Goal: Transaction & Acquisition: Book appointment/travel/reservation

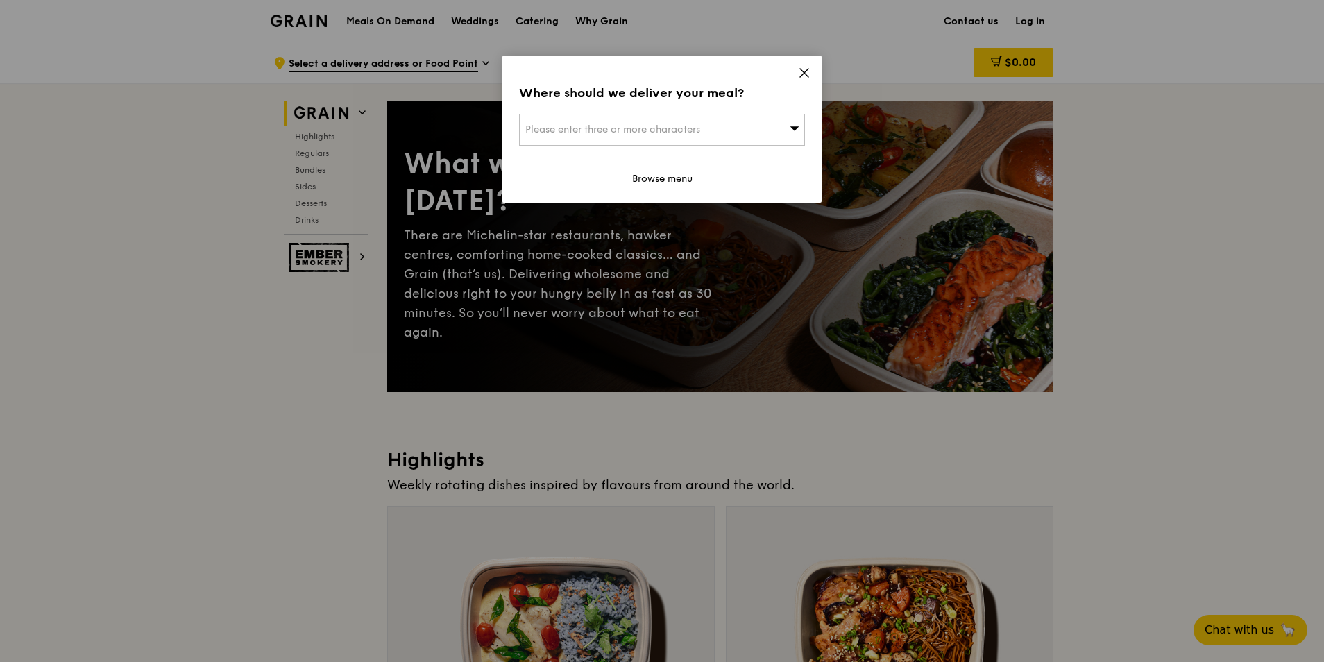
click at [797, 75] on div "Where should we deliver your meal? Please enter three or more characters Browse…" at bounding box center [661, 129] width 319 height 147
click at [804, 74] on icon at bounding box center [804, 73] width 8 height 8
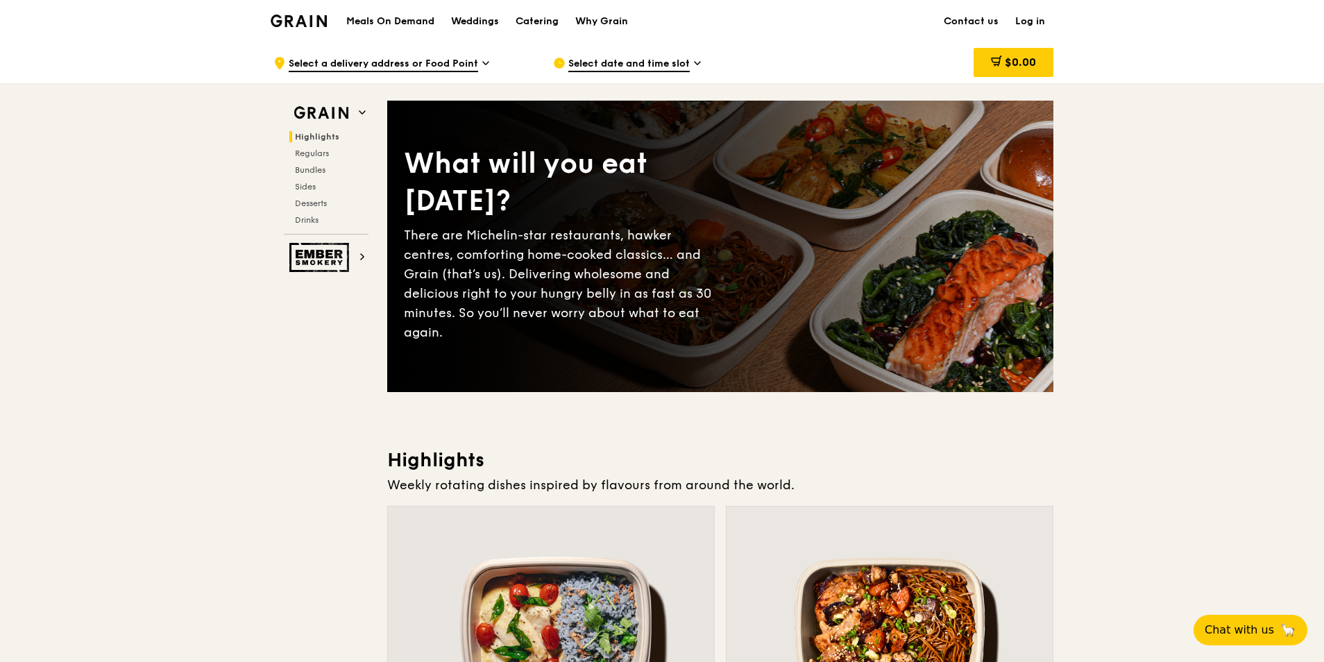
click at [407, 75] on div ".cls-1 { fill: none; stroke: #fff; stroke-linecap: round; stroke-linejoin: roun…" at bounding box center [401, 63] width 257 height 42
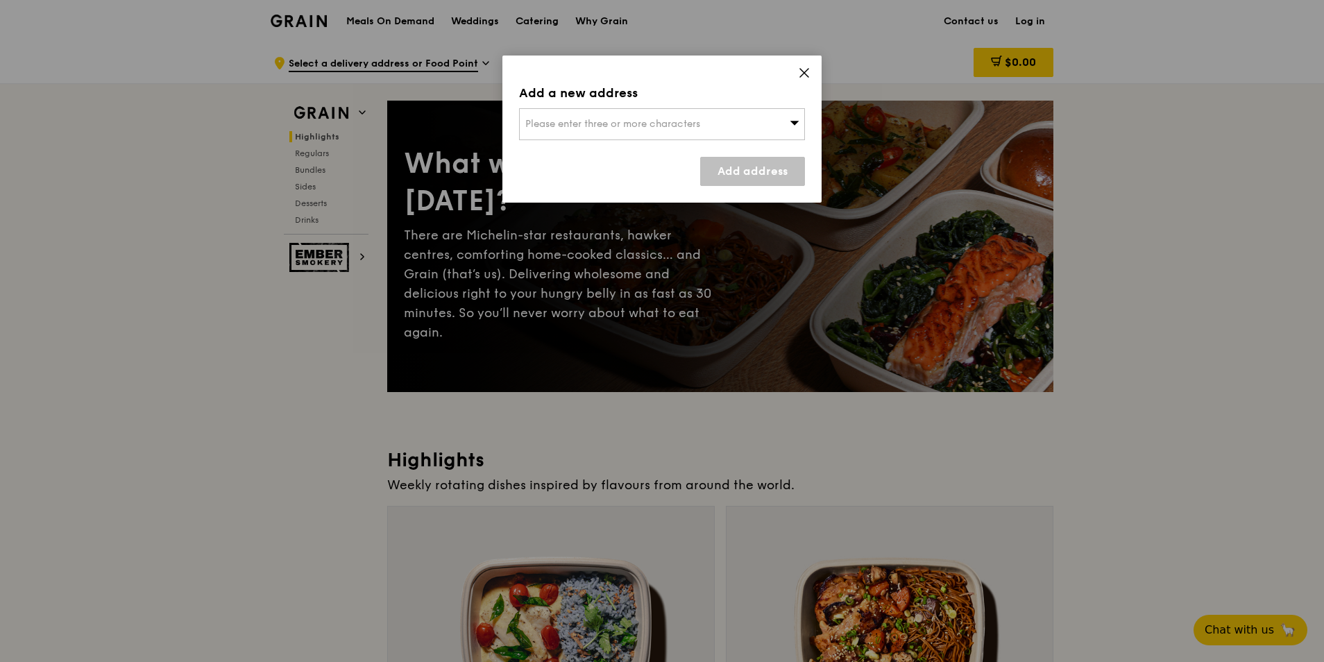
click at [702, 112] on div "Please enter three or more characters" at bounding box center [662, 124] width 286 height 32
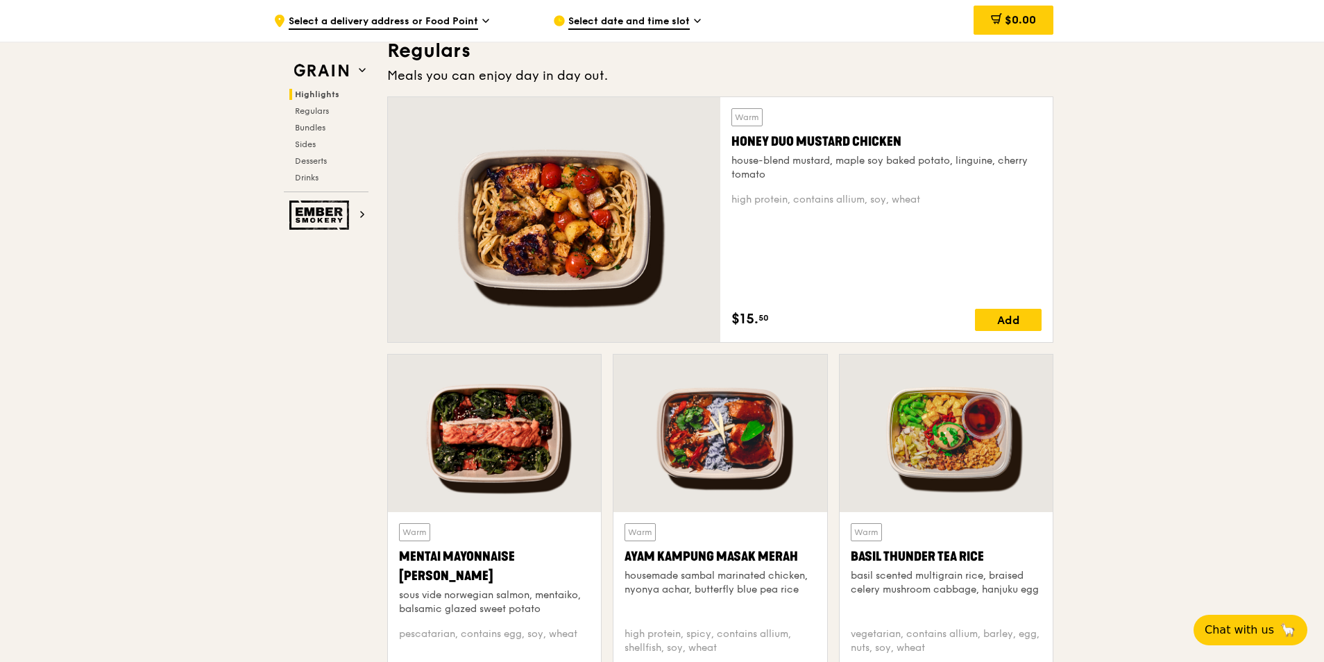
scroll to position [833, 0]
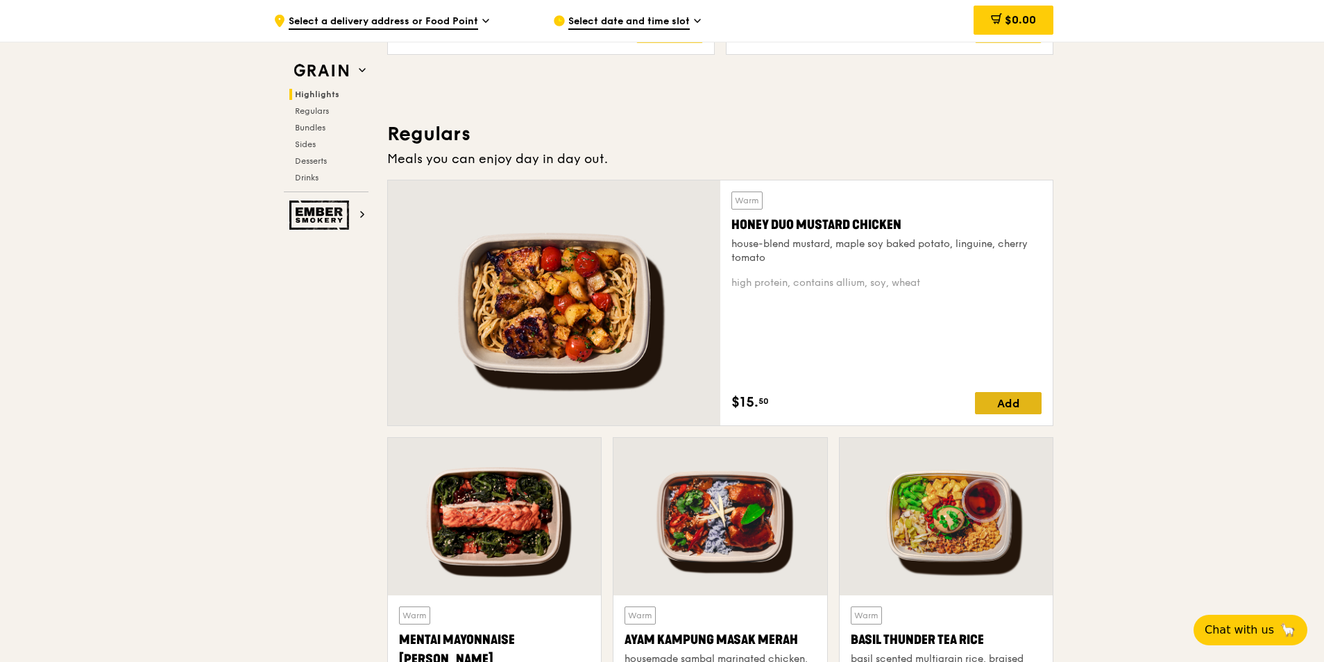
click at [1010, 412] on div "Add" at bounding box center [1008, 403] width 67 height 22
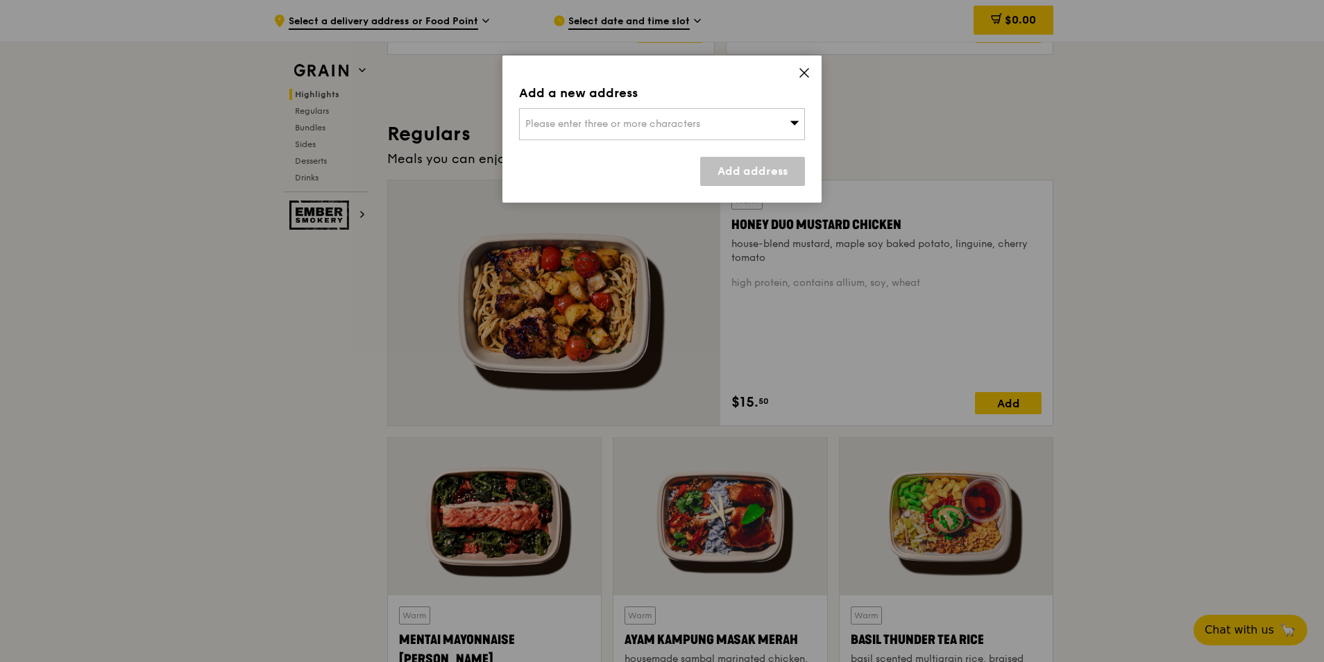
click at [624, 120] on span "Please enter three or more characters" at bounding box center [612, 124] width 175 height 12
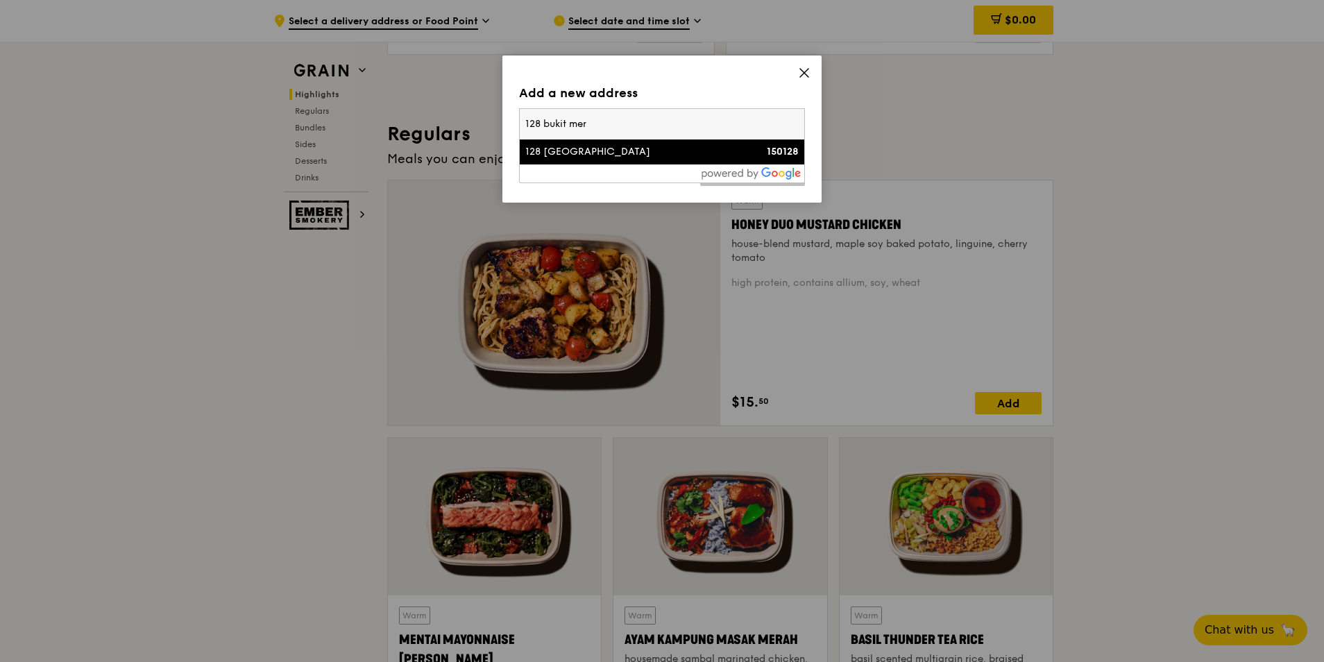
type input "128 bukit mer"
click at [581, 151] on div "128 [GEOGRAPHIC_DATA]" at bounding box center [627, 152] width 205 height 14
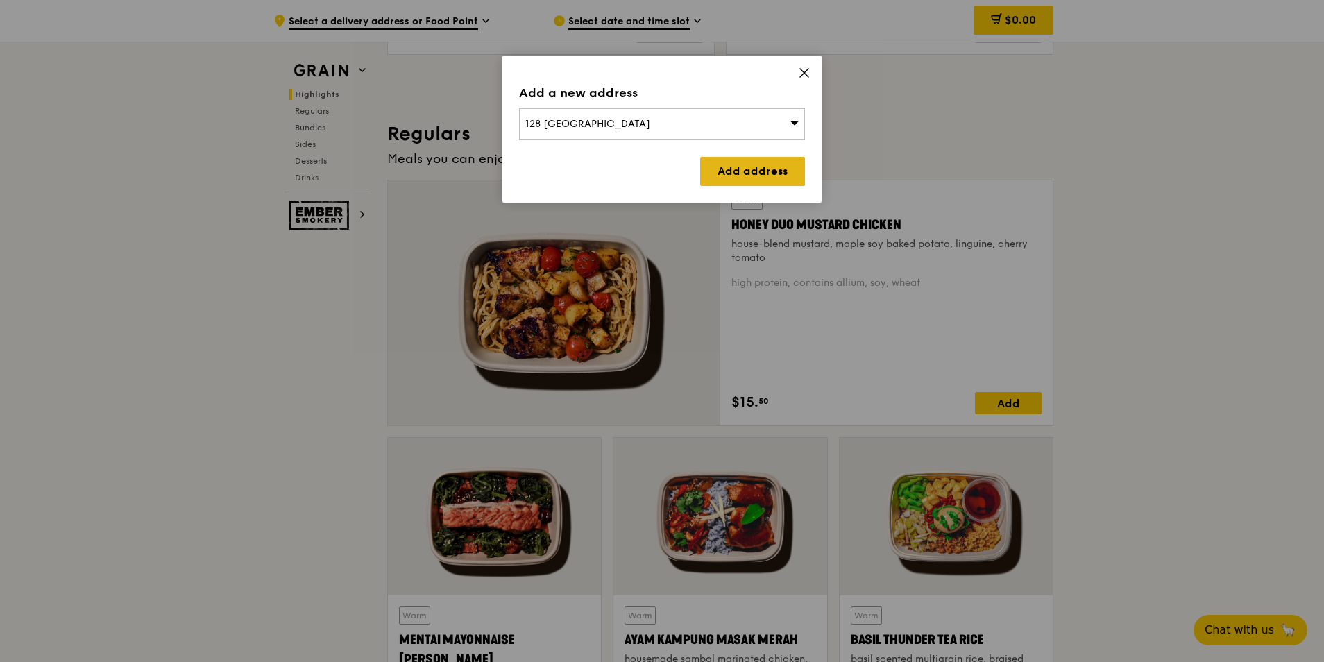
click at [724, 168] on link "Add address" at bounding box center [752, 171] width 105 height 29
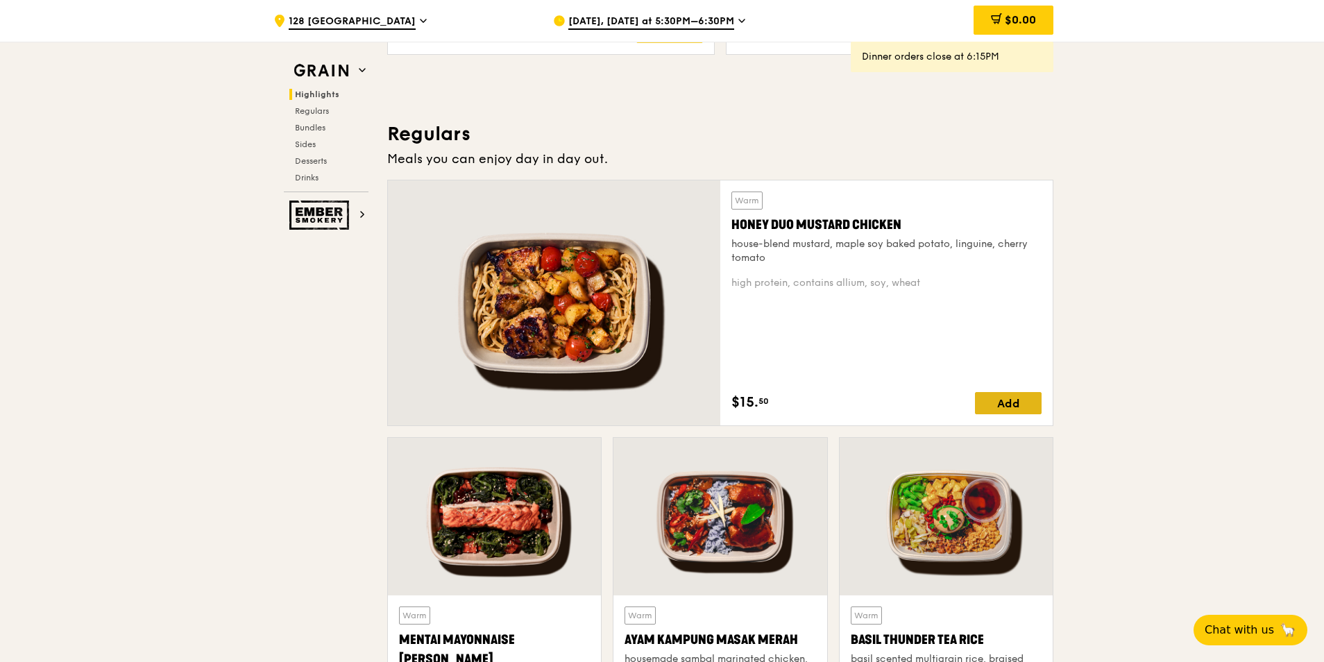
click at [1030, 397] on div "Add" at bounding box center [1008, 403] width 67 height 22
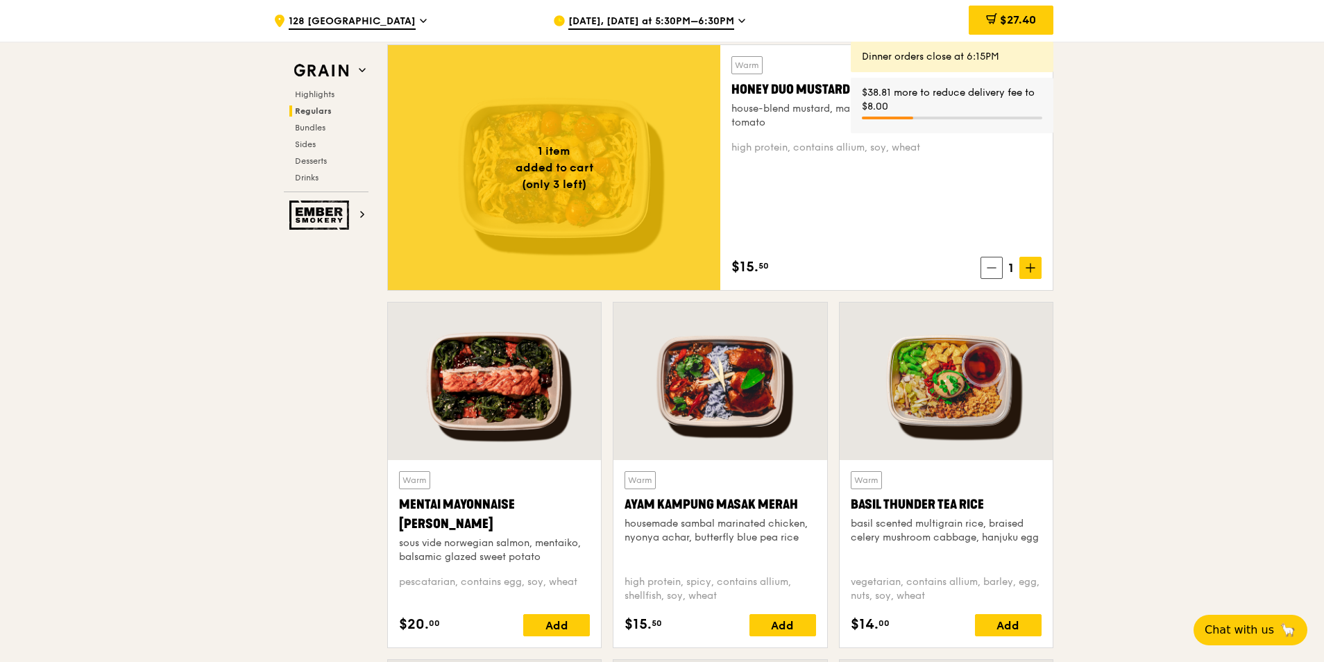
scroll to position [1457, 0]
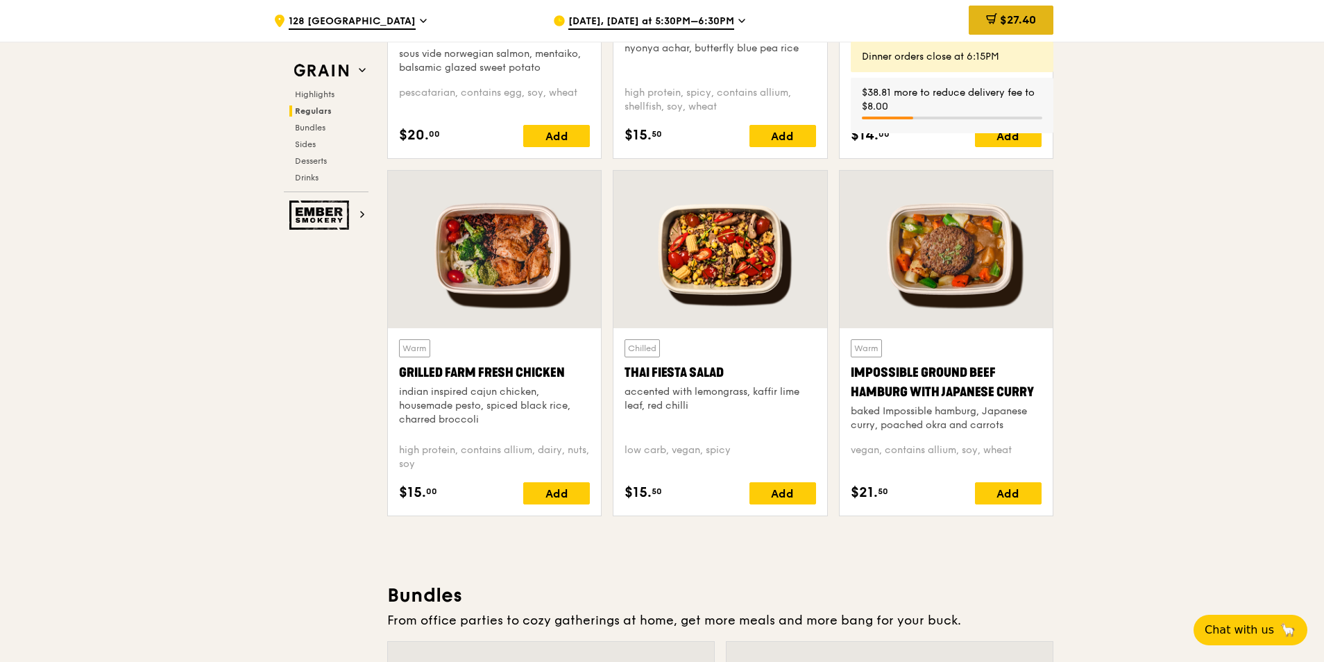
click at [1006, 28] on div "$27.40" at bounding box center [1011, 20] width 85 height 29
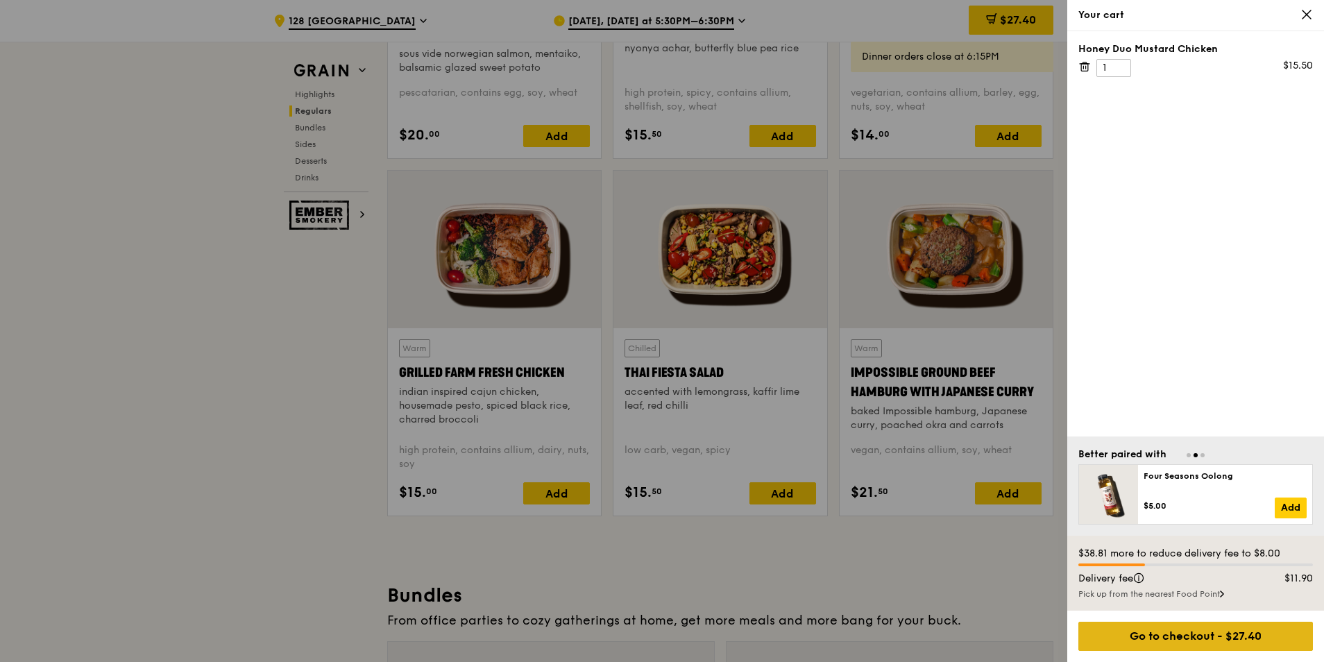
click at [1211, 628] on div "Go to checkout - $27.40" at bounding box center [1195, 636] width 235 height 29
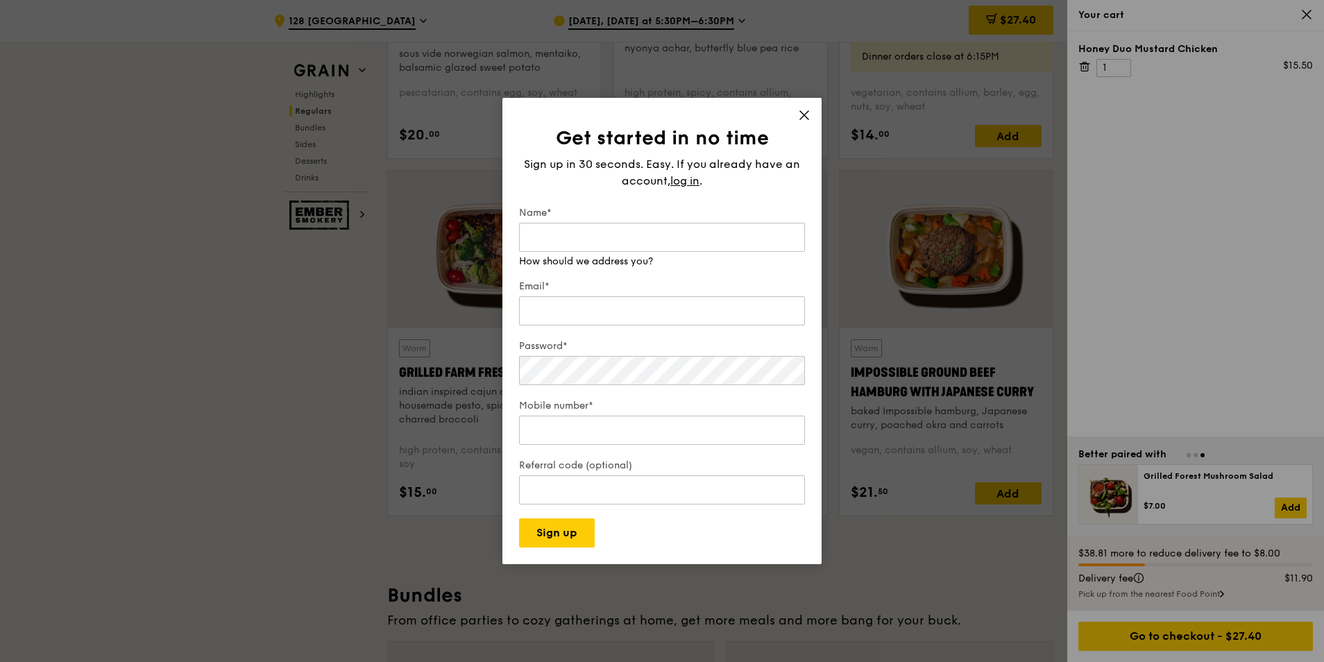
click at [808, 111] on div "Get started in no time Sign up in 30 seconds. Easy. If you already have an acco…" at bounding box center [661, 331] width 319 height 466
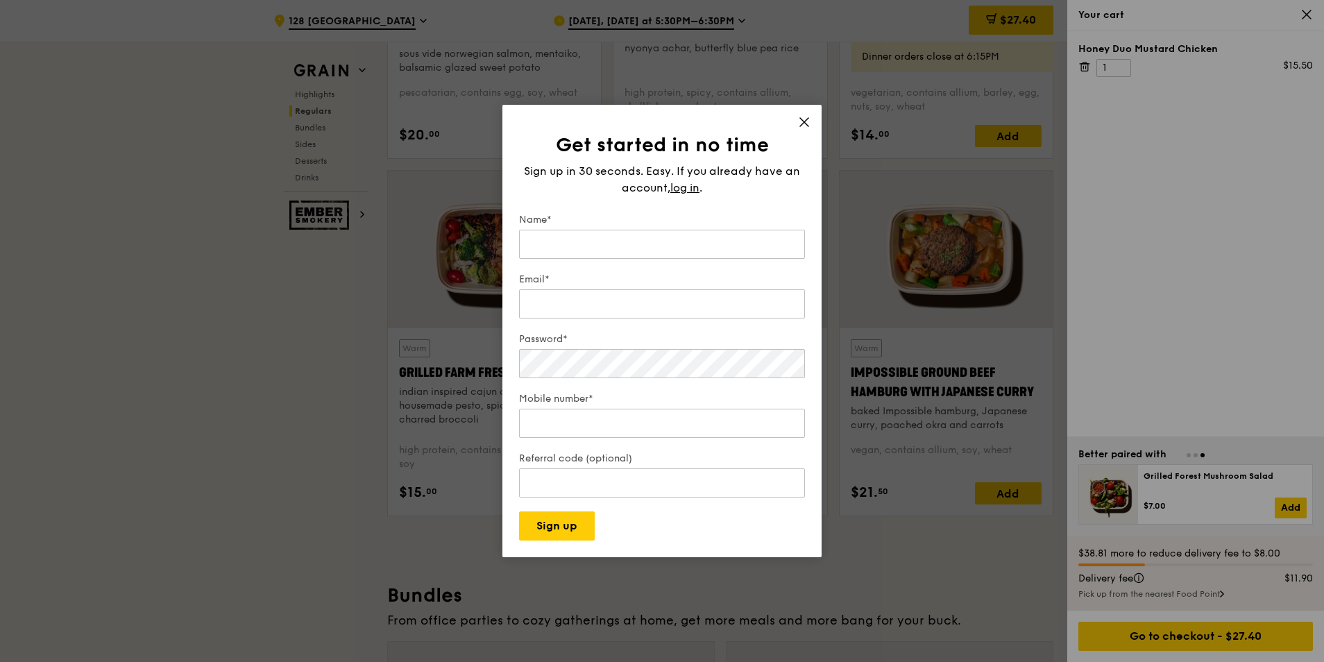
click at [808, 126] on icon at bounding box center [804, 122] width 8 height 8
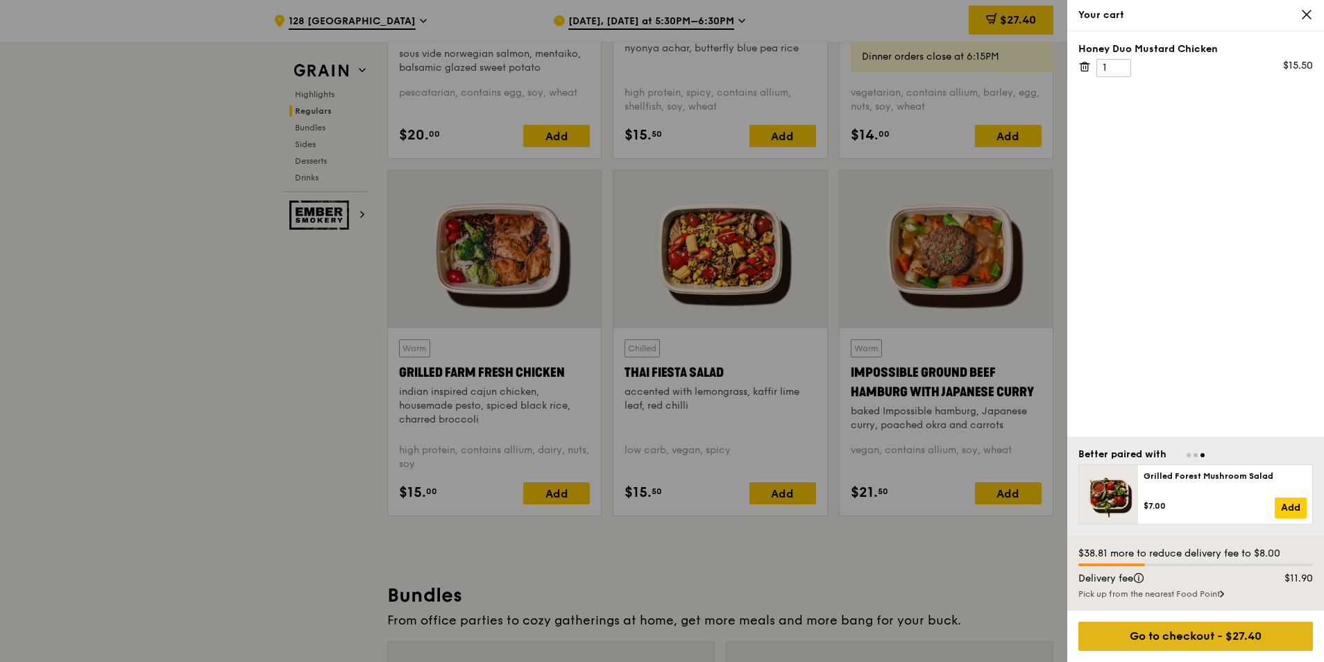
click at [1222, 646] on div "Go to checkout - $27.40" at bounding box center [1195, 636] width 235 height 29
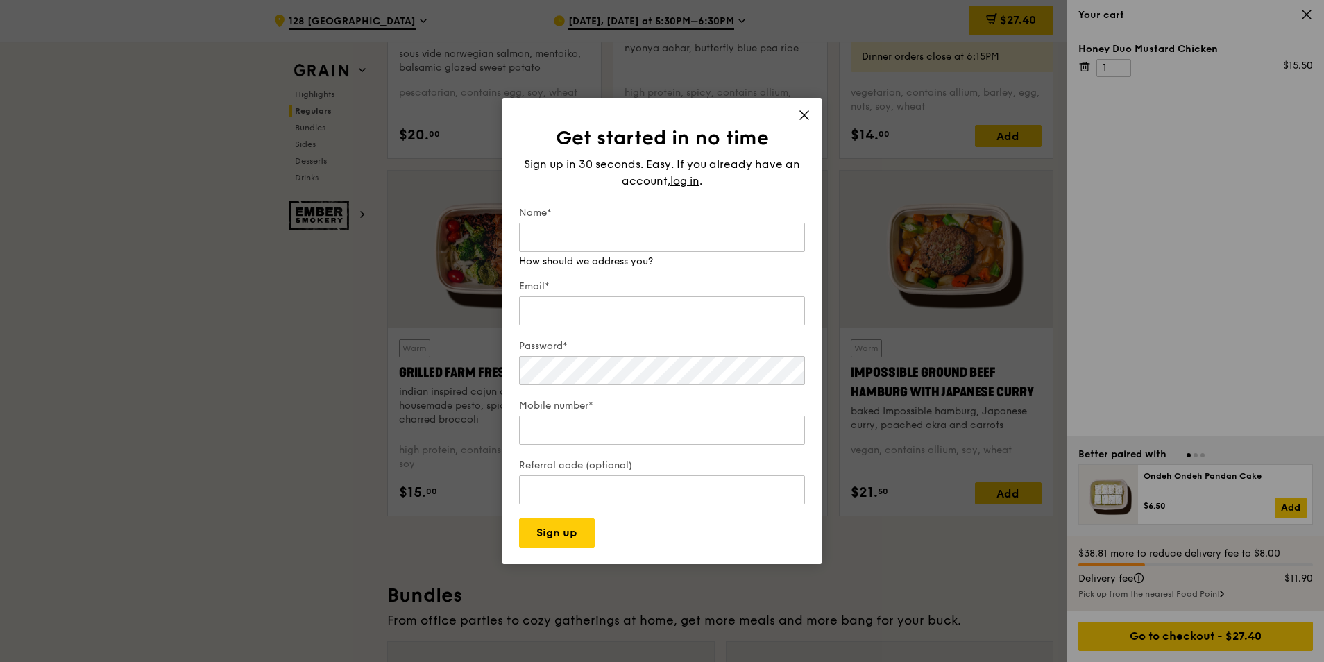
click at [809, 115] on div "Get started in no time Sign up in 30 seconds. Easy. If you already have an acco…" at bounding box center [661, 331] width 319 height 466
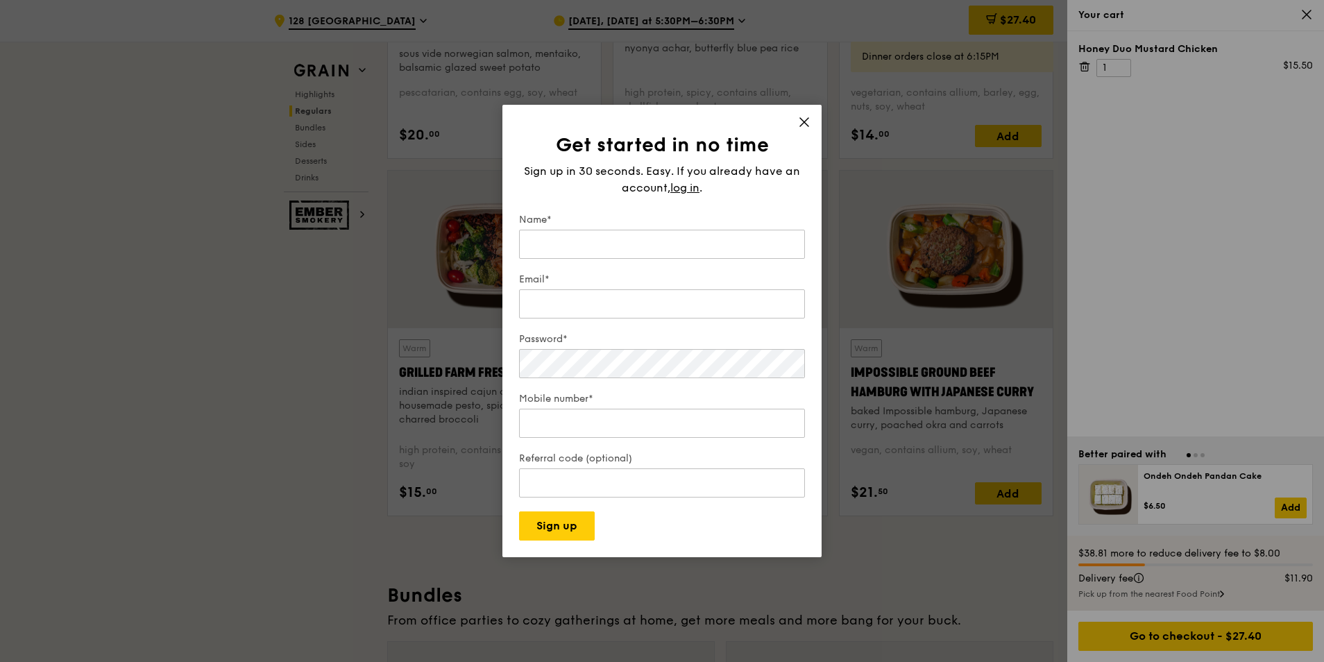
click at [806, 124] on icon at bounding box center [804, 122] width 8 height 8
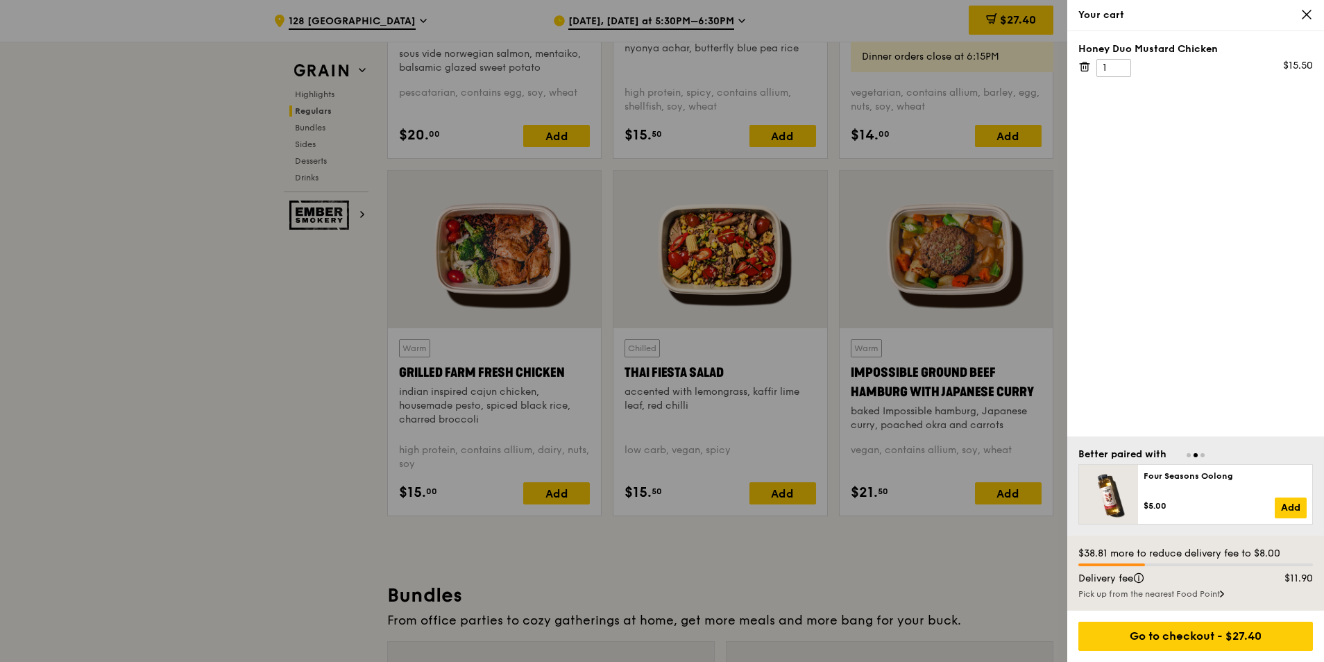
click at [1198, 221] on div "Honey Duo Mustard Chicken 1 $15.50" at bounding box center [1195, 233] width 257 height 405
click at [1304, 38] on div "Honey Duo Mustard Chicken 1 $15.50" at bounding box center [1195, 233] width 257 height 405
click at [1307, 20] on icon at bounding box center [1306, 14] width 12 height 12
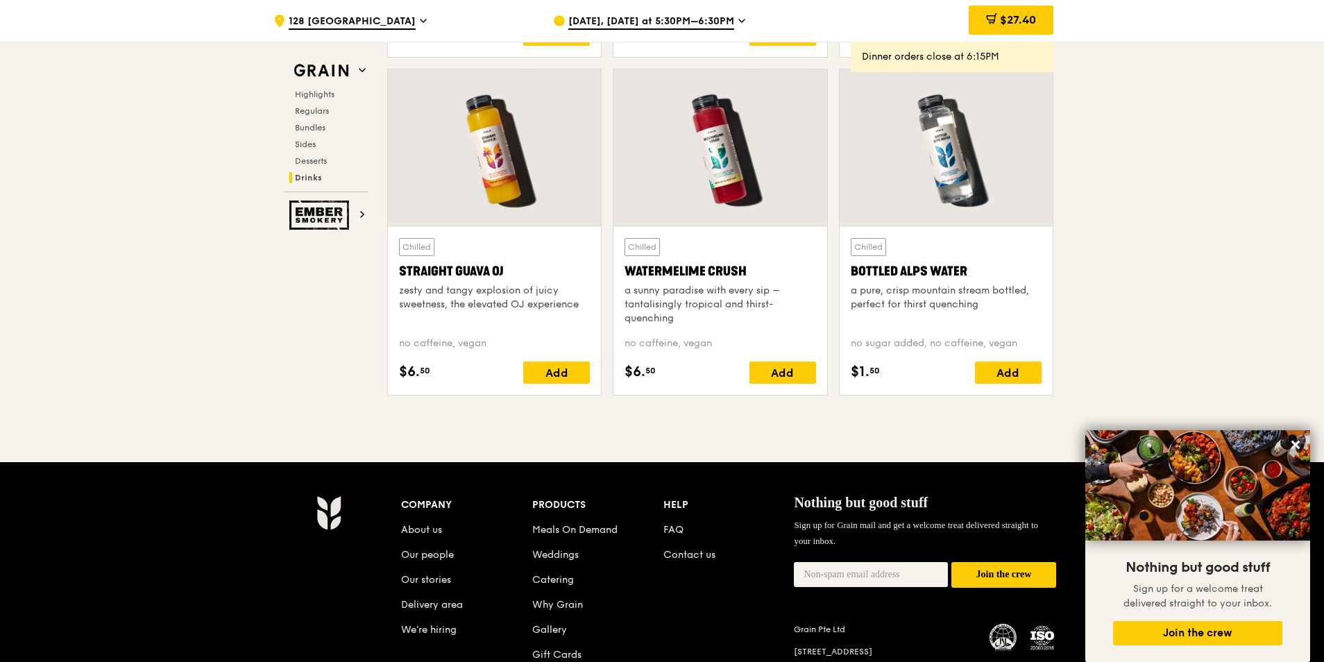
scroll to position [5592, 0]
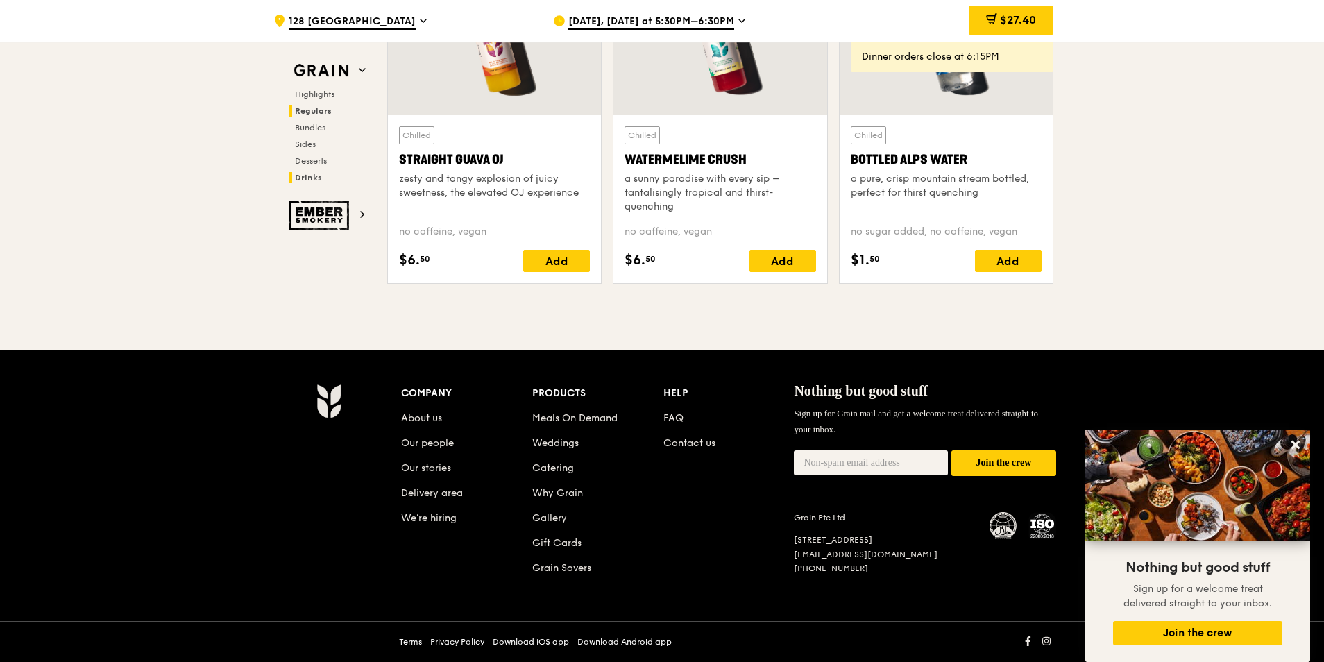
click at [325, 113] on span "Regulars" at bounding box center [313, 111] width 37 height 10
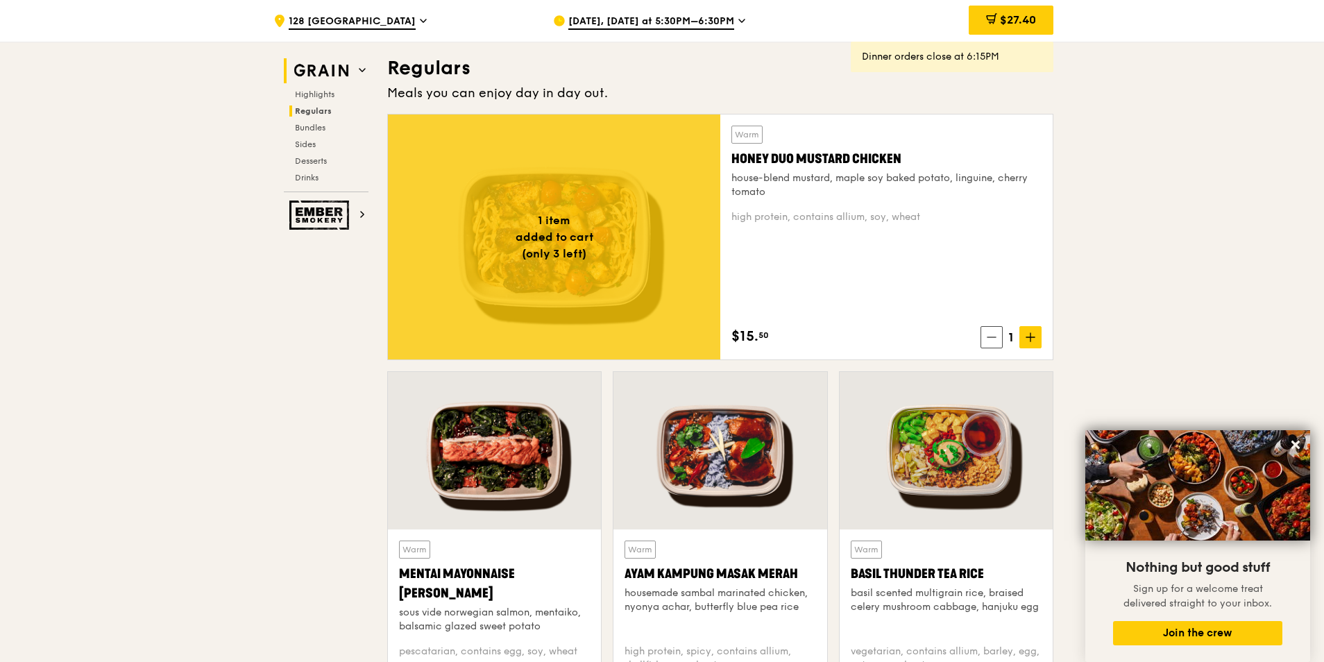
click at [334, 69] on img at bounding box center [321, 70] width 64 height 25
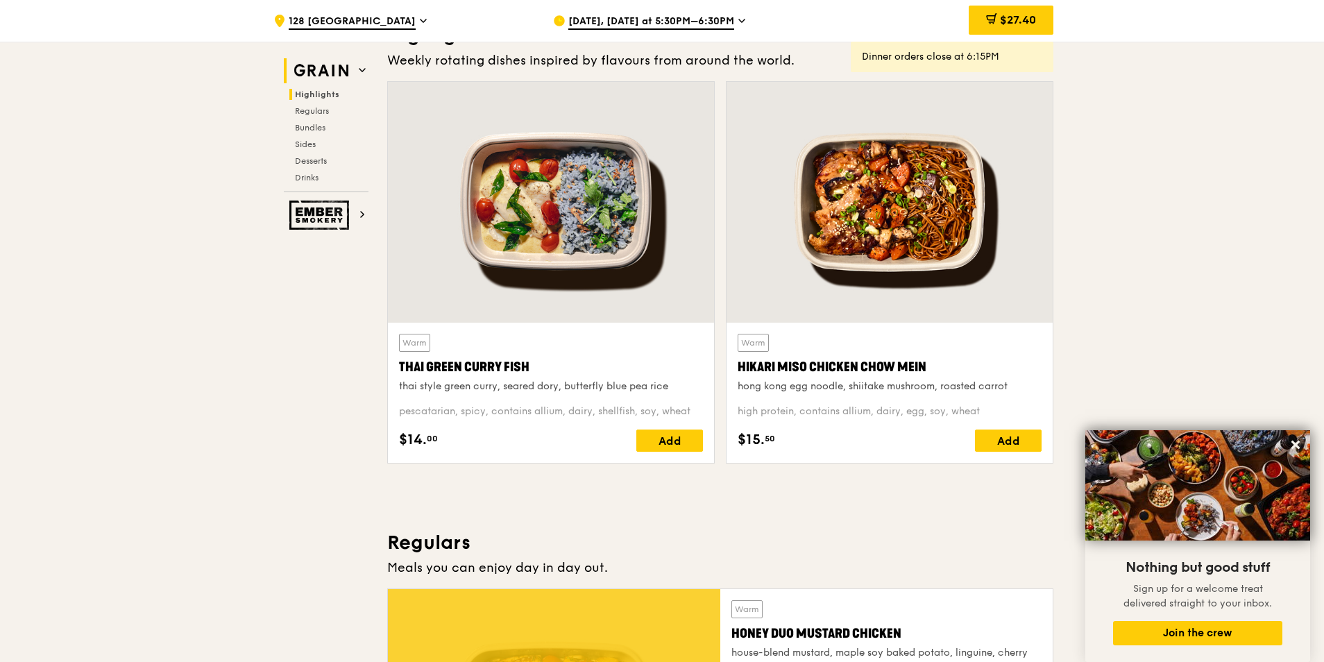
scroll to position [391, 0]
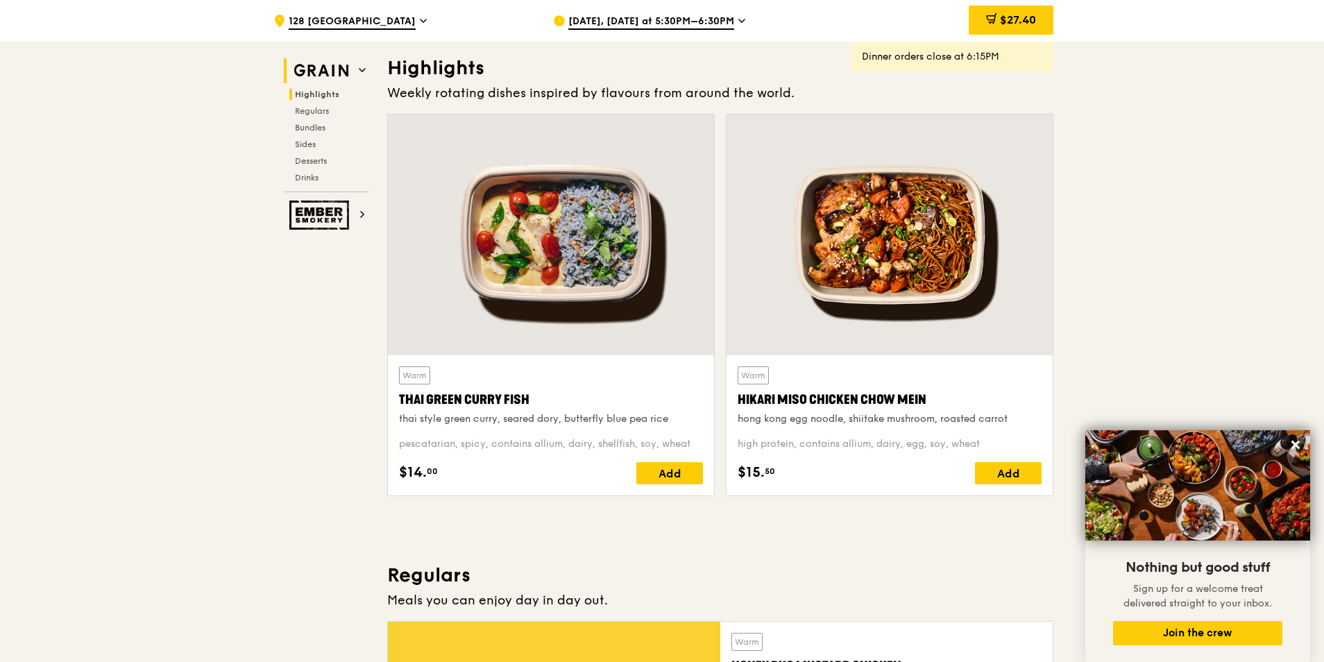
click at [366, 67] on h2 "Grain" at bounding box center [326, 70] width 85 height 25
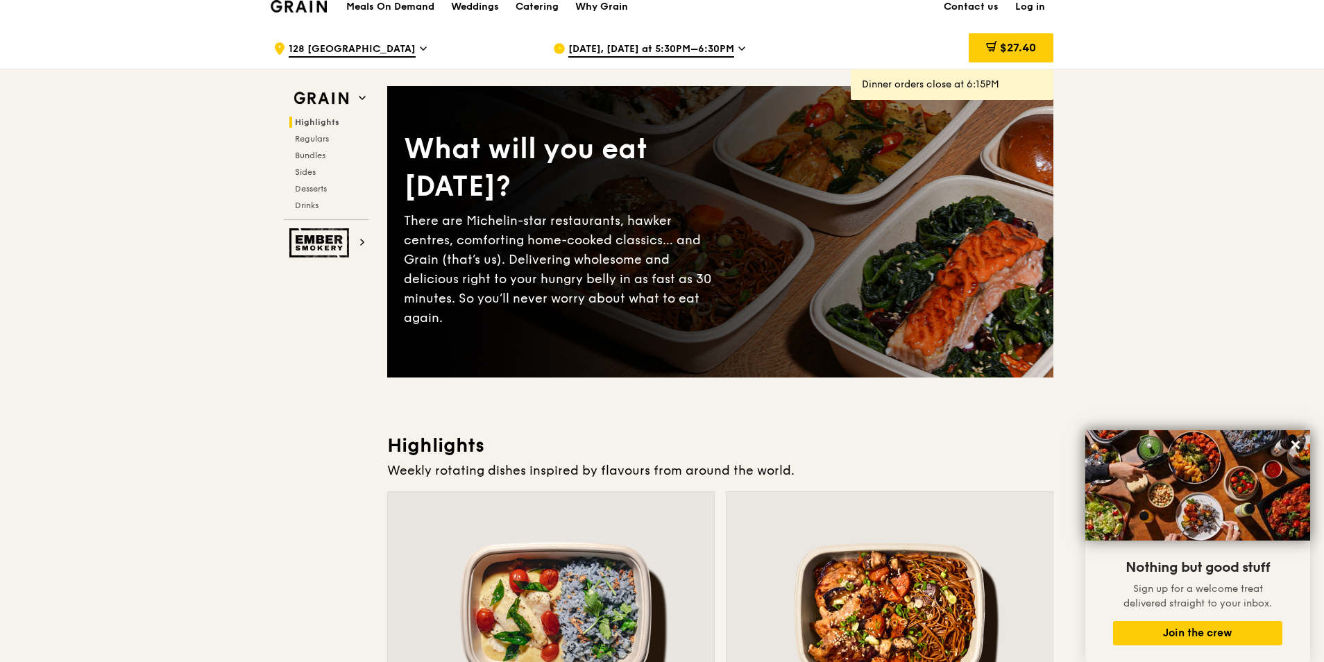
scroll to position [0, 0]
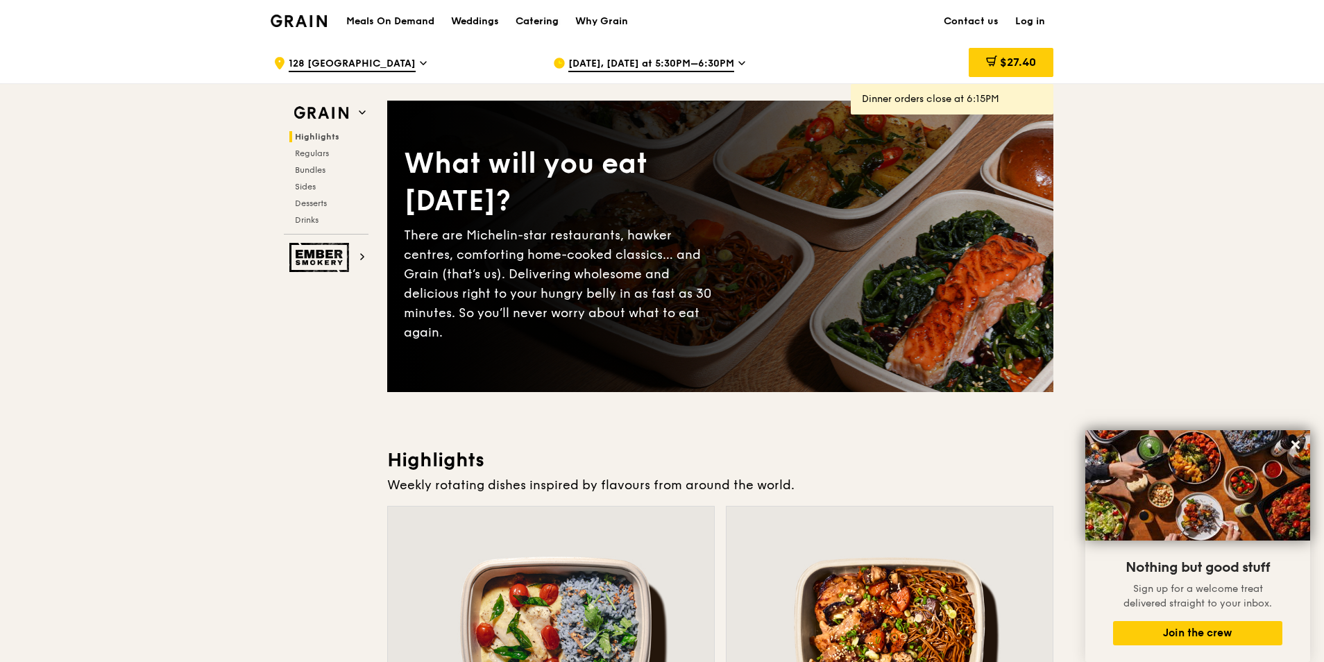
click at [548, 15] on div "Catering" at bounding box center [537, 22] width 43 height 42
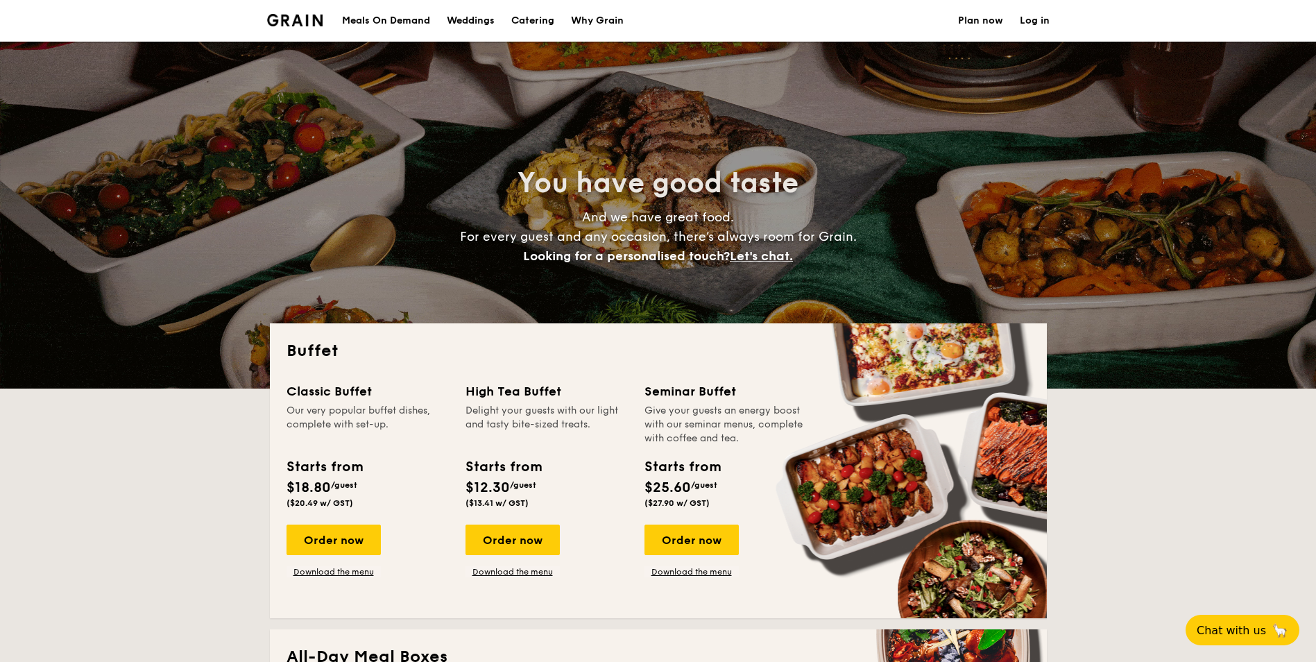
select select
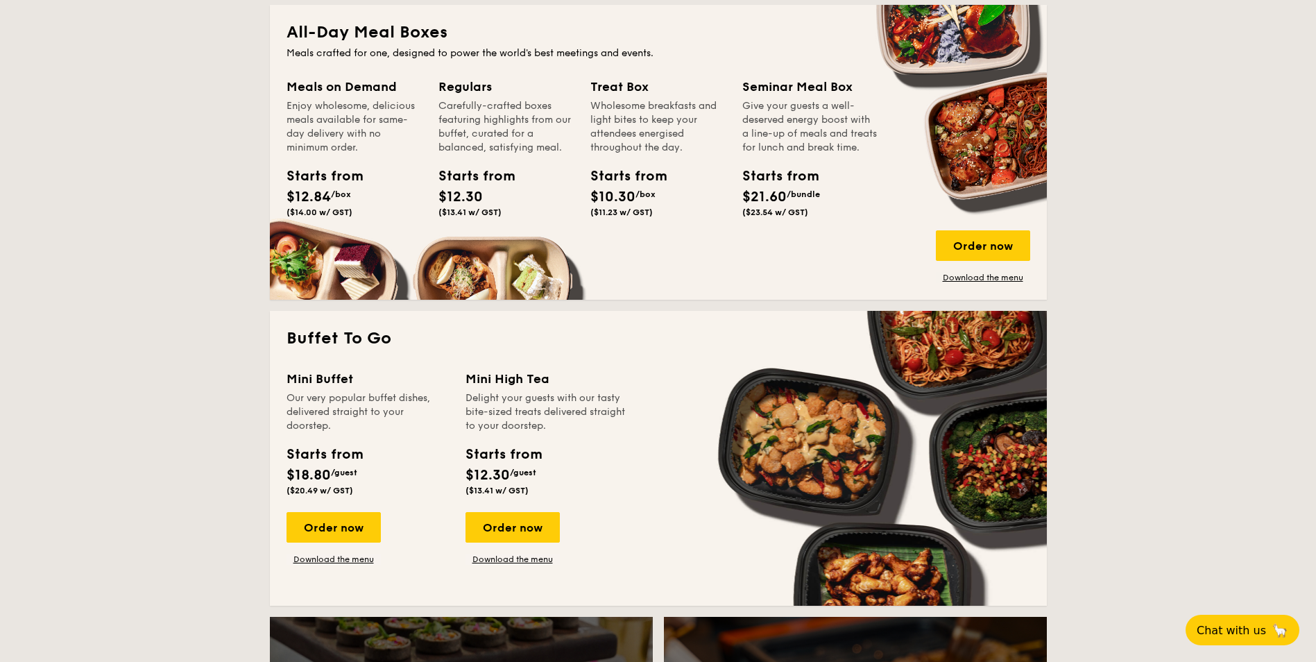
scroll to position [555, 0]
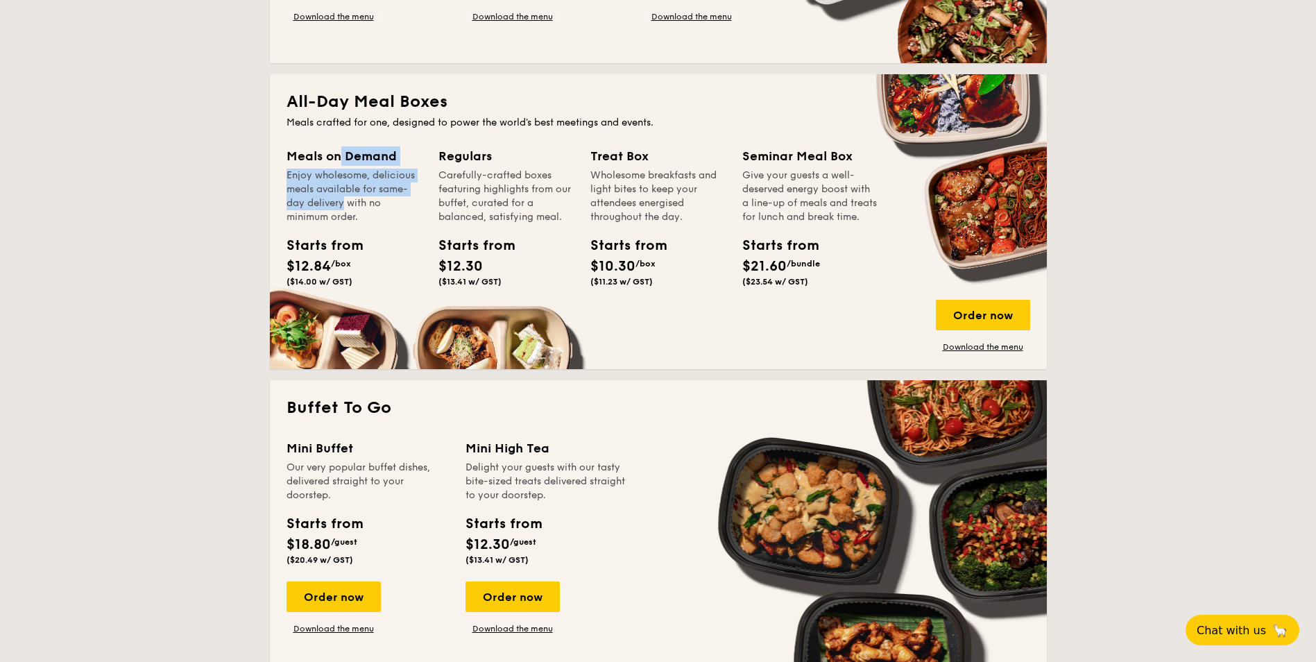
drag, startPoint x: 297, startPoint y: 163, endPoint x: 310, endPoint y: 208, distance: 47.0
click at [310, 208] on div "Meals on Demand Enjoy wholesome, delicious meals available for same-day deliver…" at bounding box center [354, 185] width 135 height 78
click at [310, 208] on div "Enjoy wholesome, delicious meals available for same-day delivery with no minimu…" at bounding box center [354, 197] width 135 height 56
click at [953, 309] on div "Order now" at bounding box center [983, 315] width 94 height 31
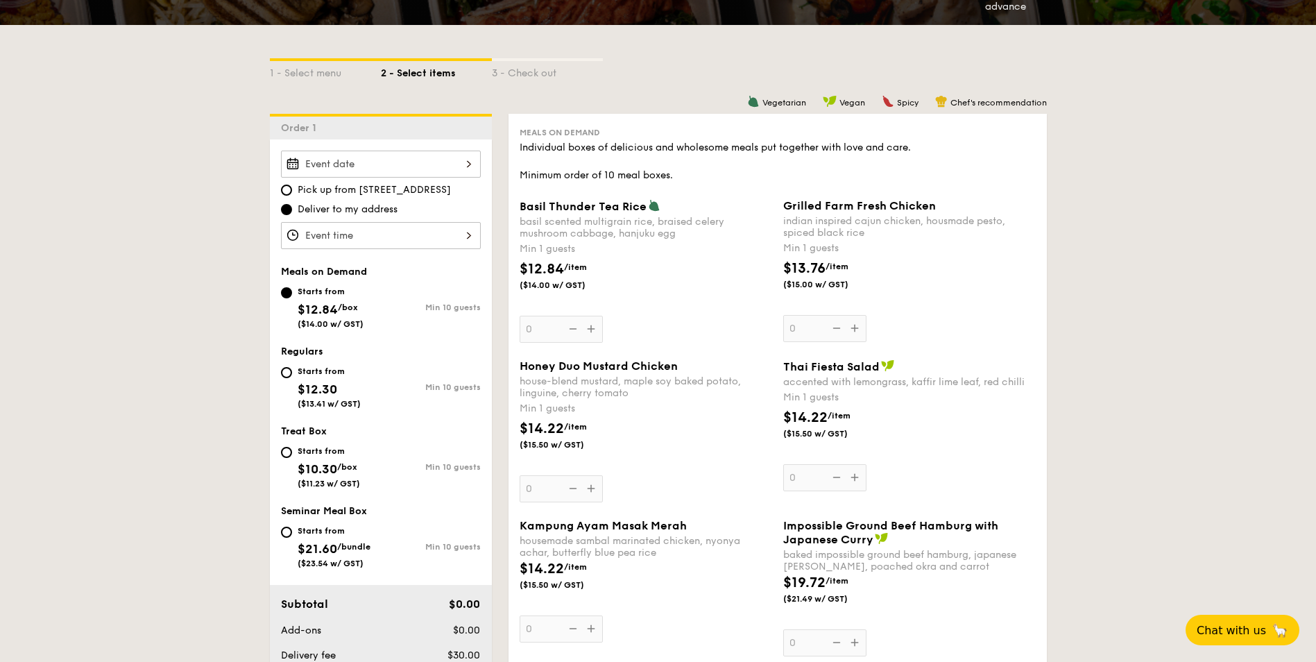
scroll to position [347, 0]
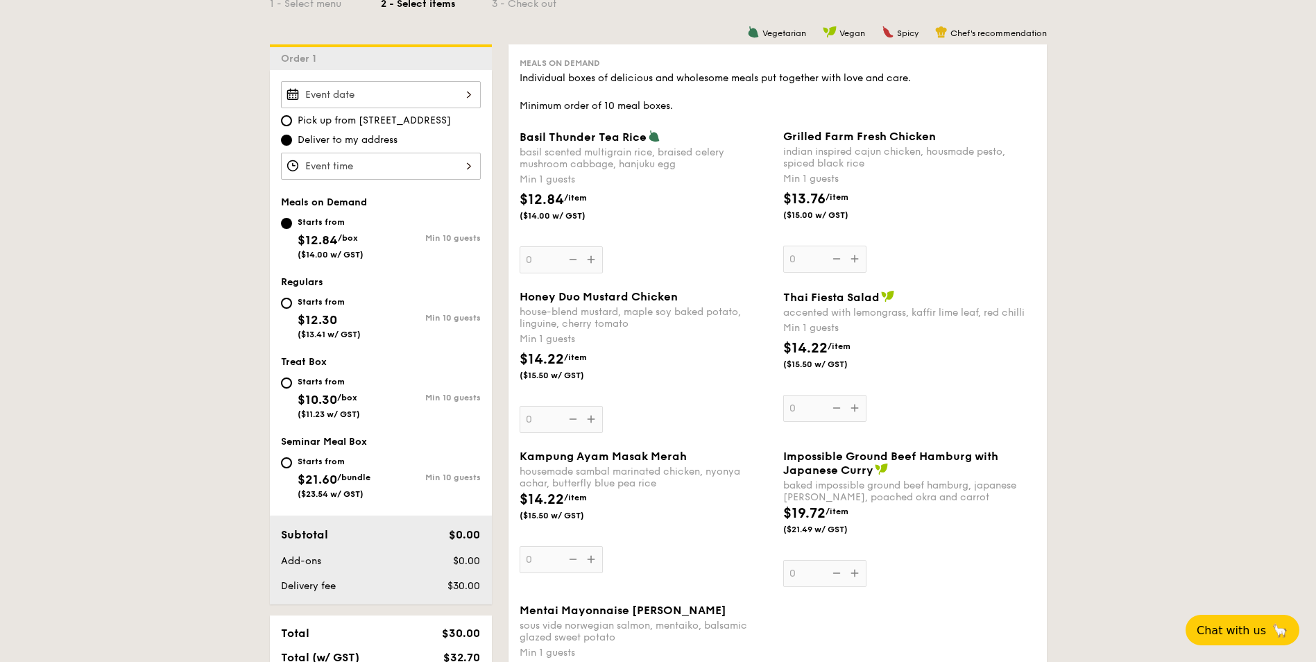
select select
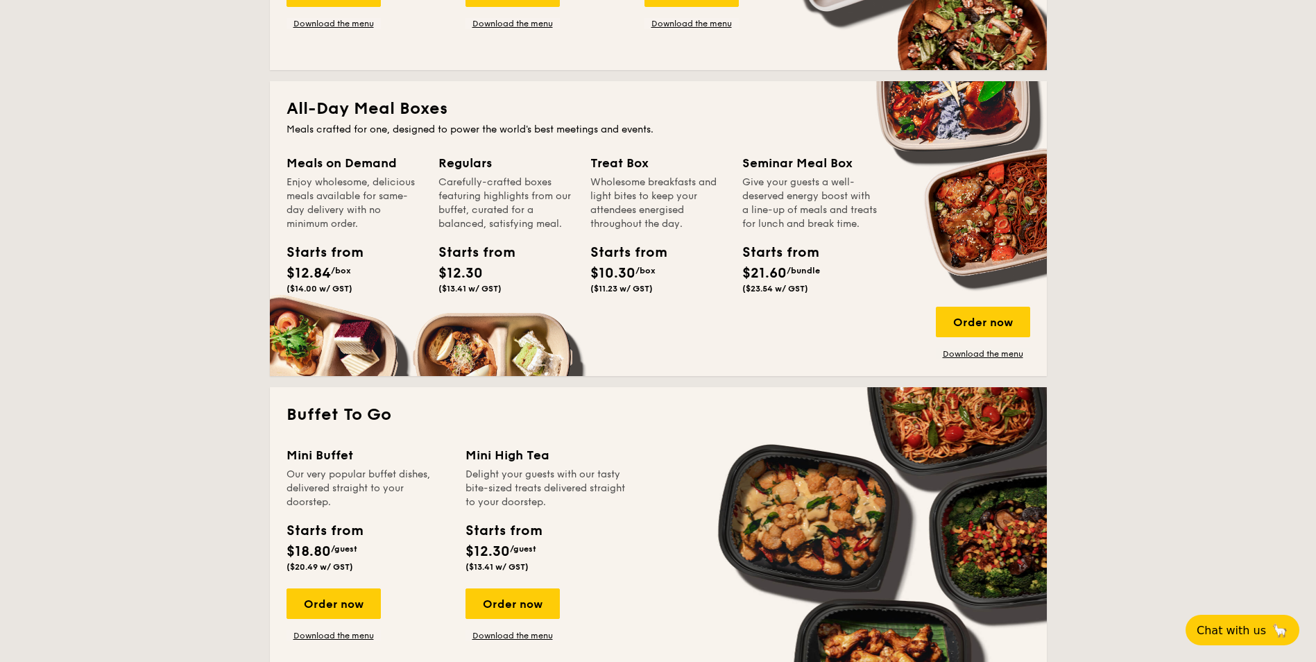
scroll to position [378, 0]
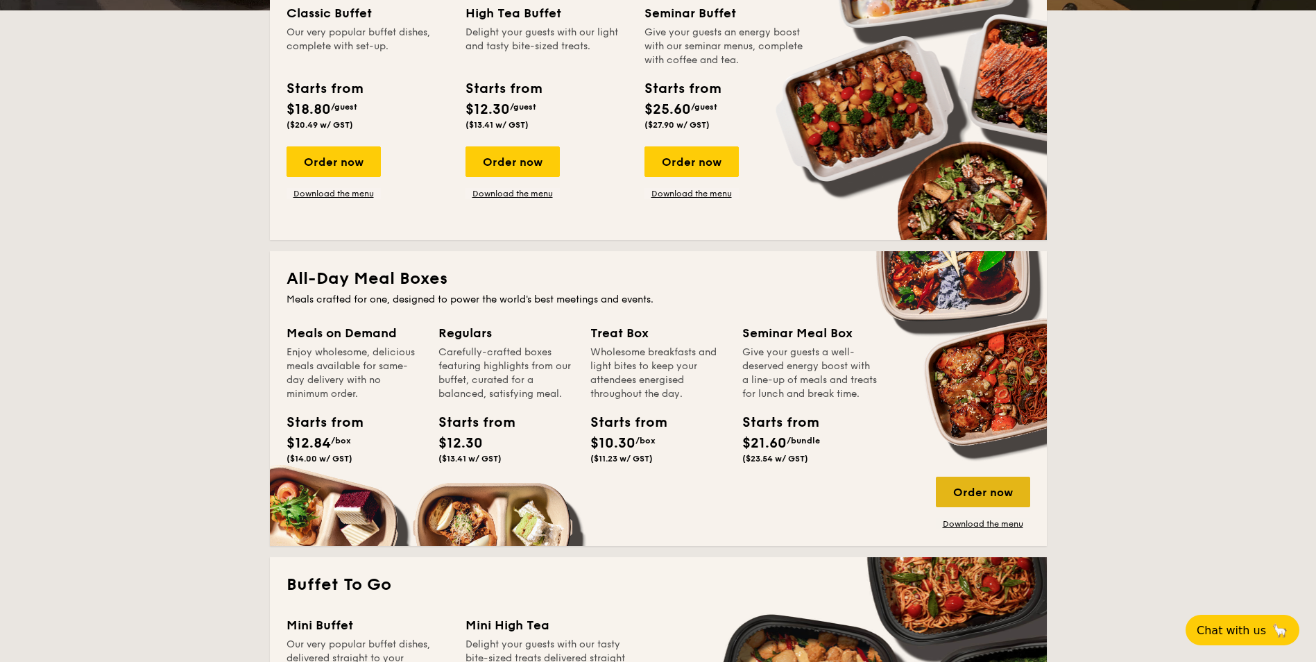
click at [997, 481] on div "Order now" at bounding box center [983, 492] width 94 height 31
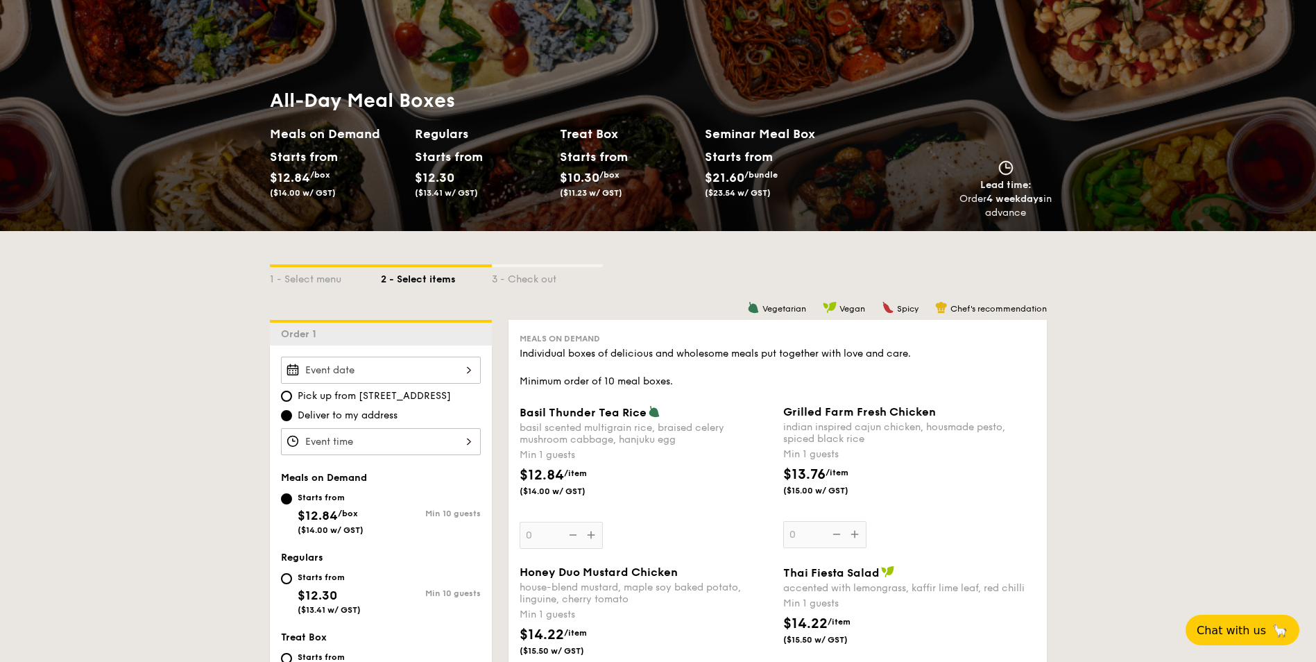
scroll to position [139, 0]
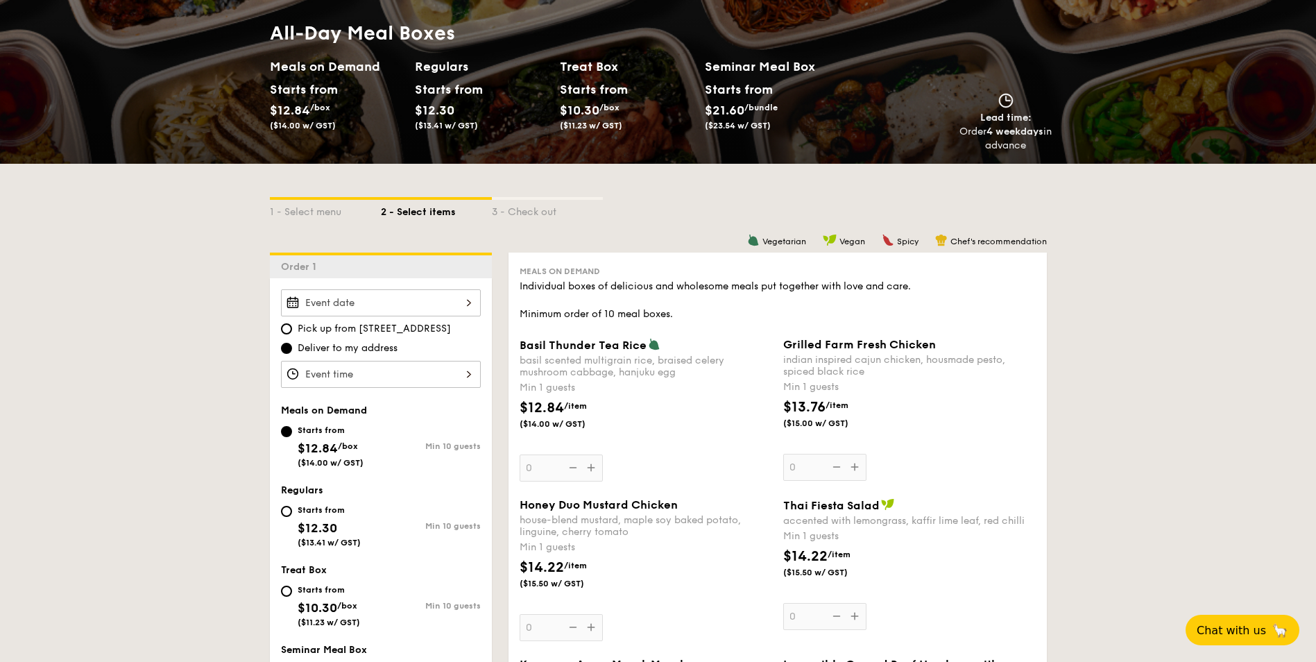
click at [427, 290] on div at bounding box center [381, 302] width 200 height 27
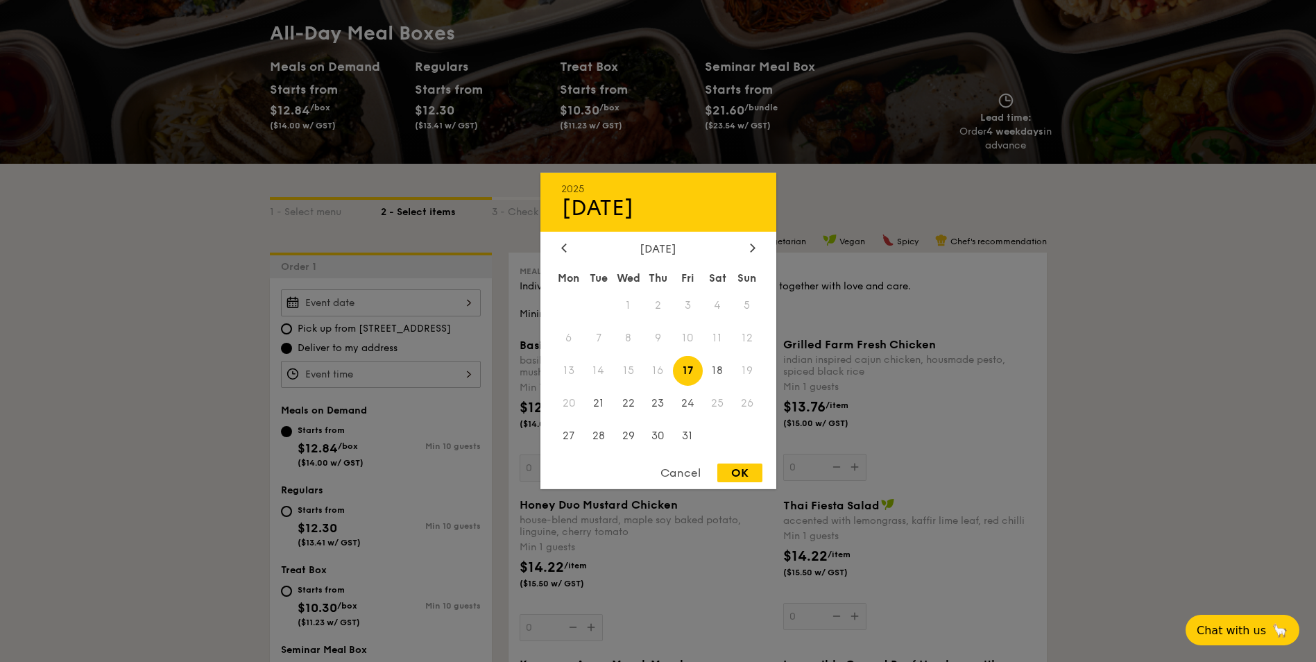
click at [690, 378] on span "17" at bounding box center [688, 371] width 30 height 30
click at [745, 466] on div "OK" at bounding box center [740, 473] width 45 height 19
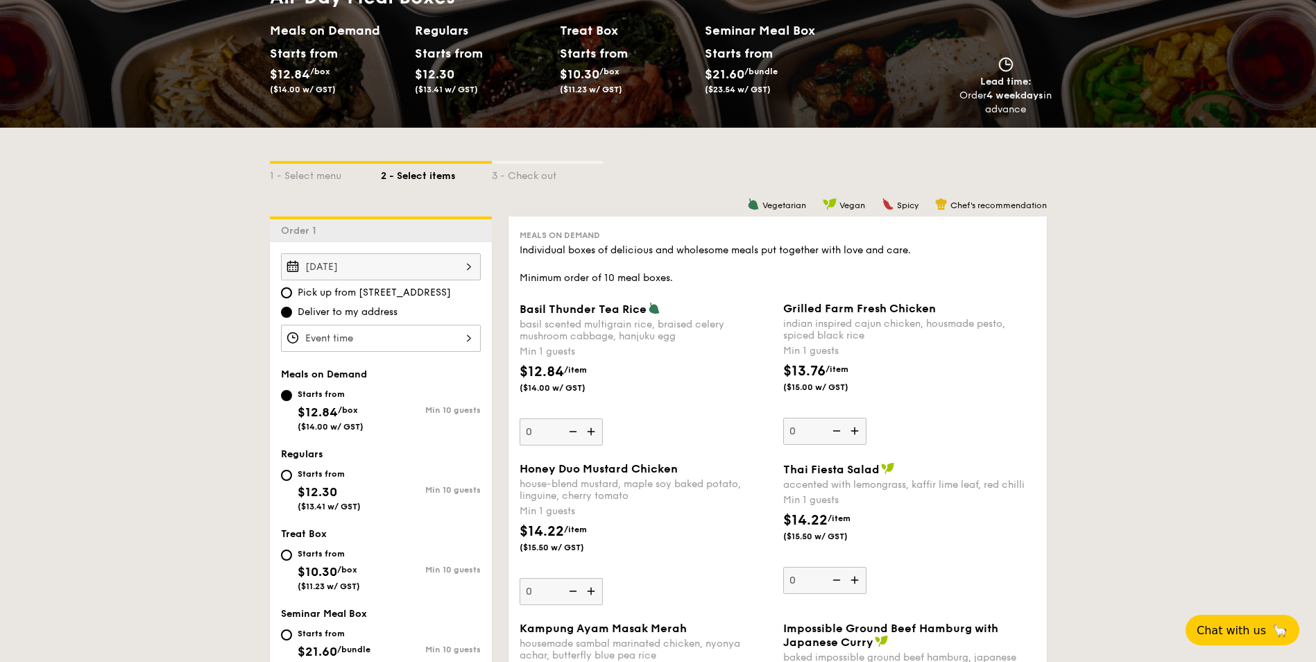
scroll to position [208, 0]
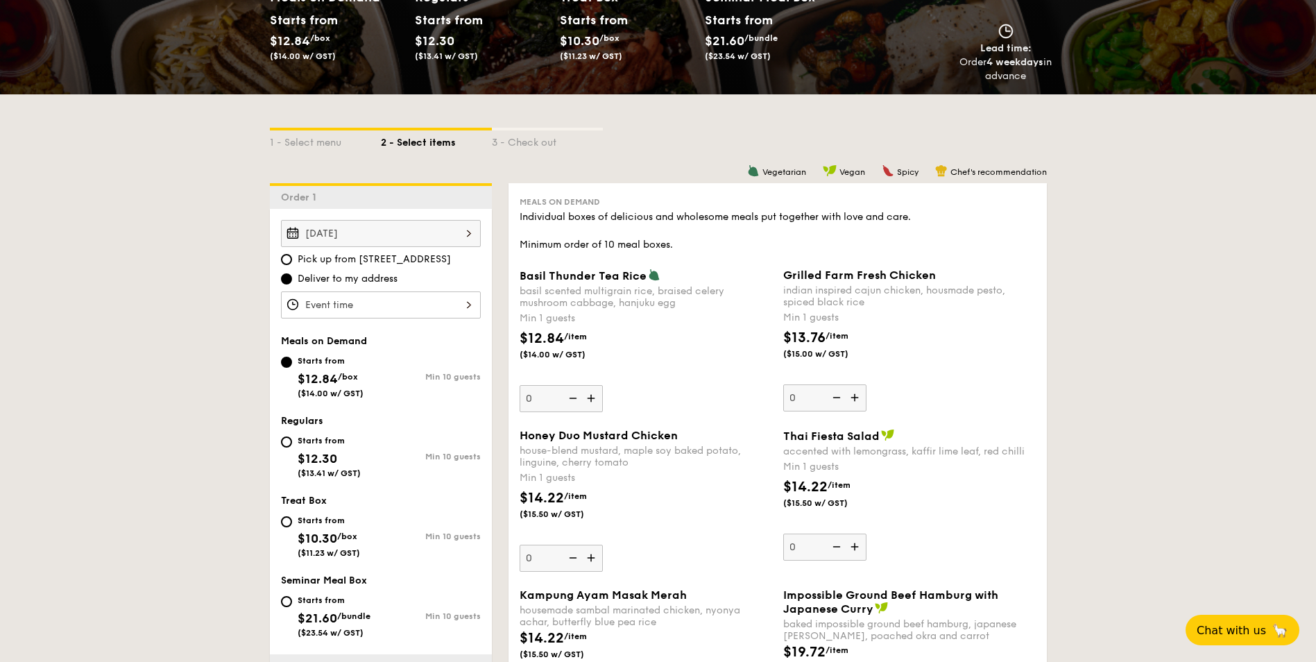
click at [410, 232] on div "Oct 17, 2025" at bounding box center [381, 233] width 200 height 27
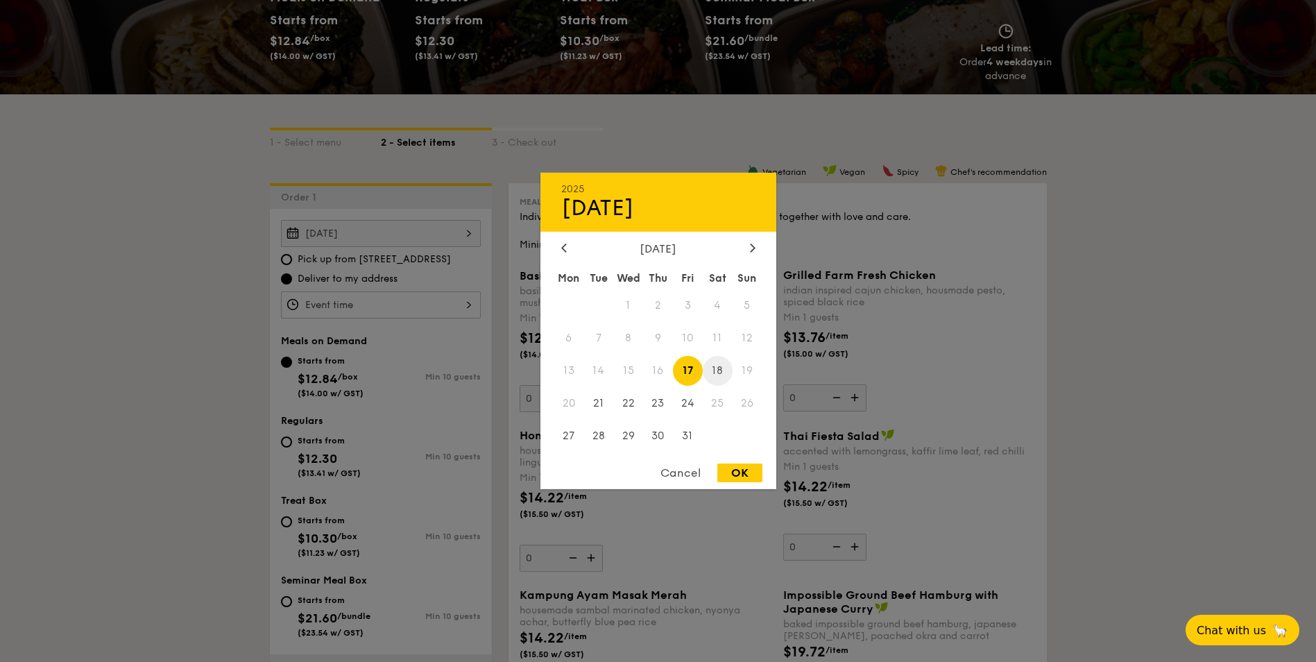
click at [723, 357] on span "18" at bounding box center [718, 371] width 30 height 30
click at [742, 459] on div "2025 Oct 18 October 2025 Mon Tue Wed Thu Fri Sat Sun 1 2 3 4 5 6 7 8 9 10 11 12…" at bounding box center [659, 331] width 236 height 316
click at [742, 463] on div "2025 Oct 18 October 2025 Mon Tue Wed Thu Fri Sat Sun 1 2 3 4 5 6 7 8 9 10 11 12…" at bounding box center [659, 331] width 236 height 316
click at [738, 467] on div "OK" at bounding box center [740, 473] width 45 height 19
type input "Oct 18, 2025"
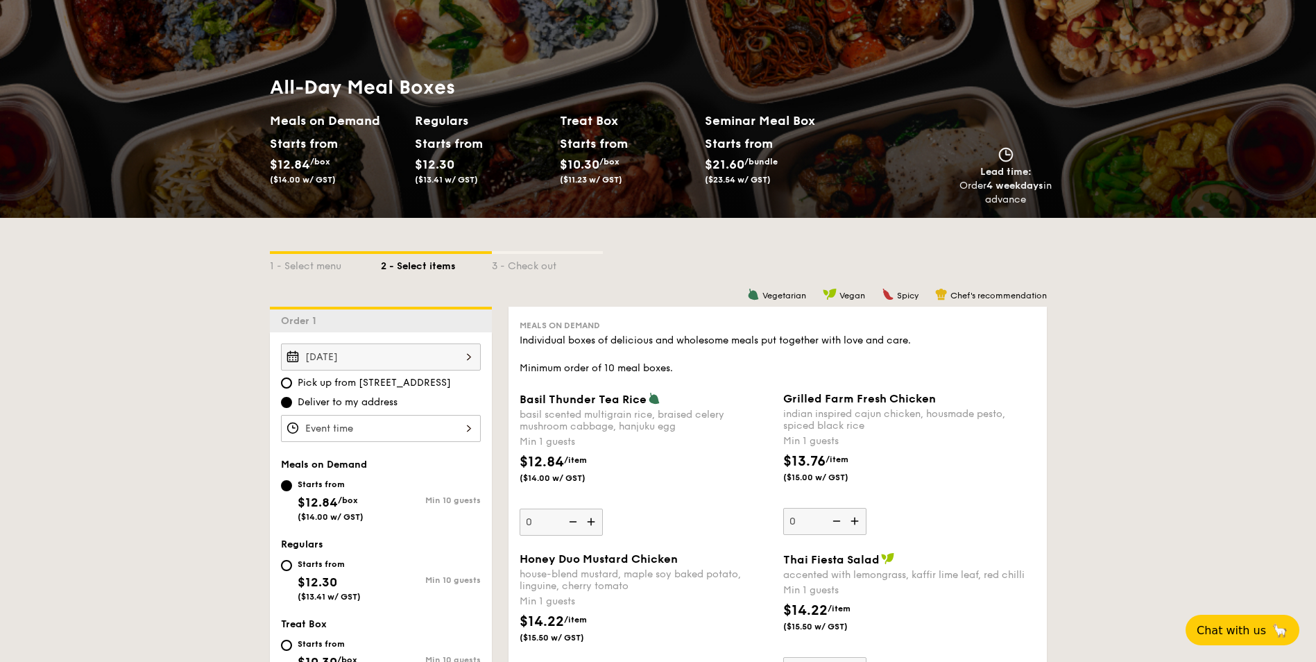
scroll to position [0, 0]
